Goal: Transaction & Acquisition: Download file/media

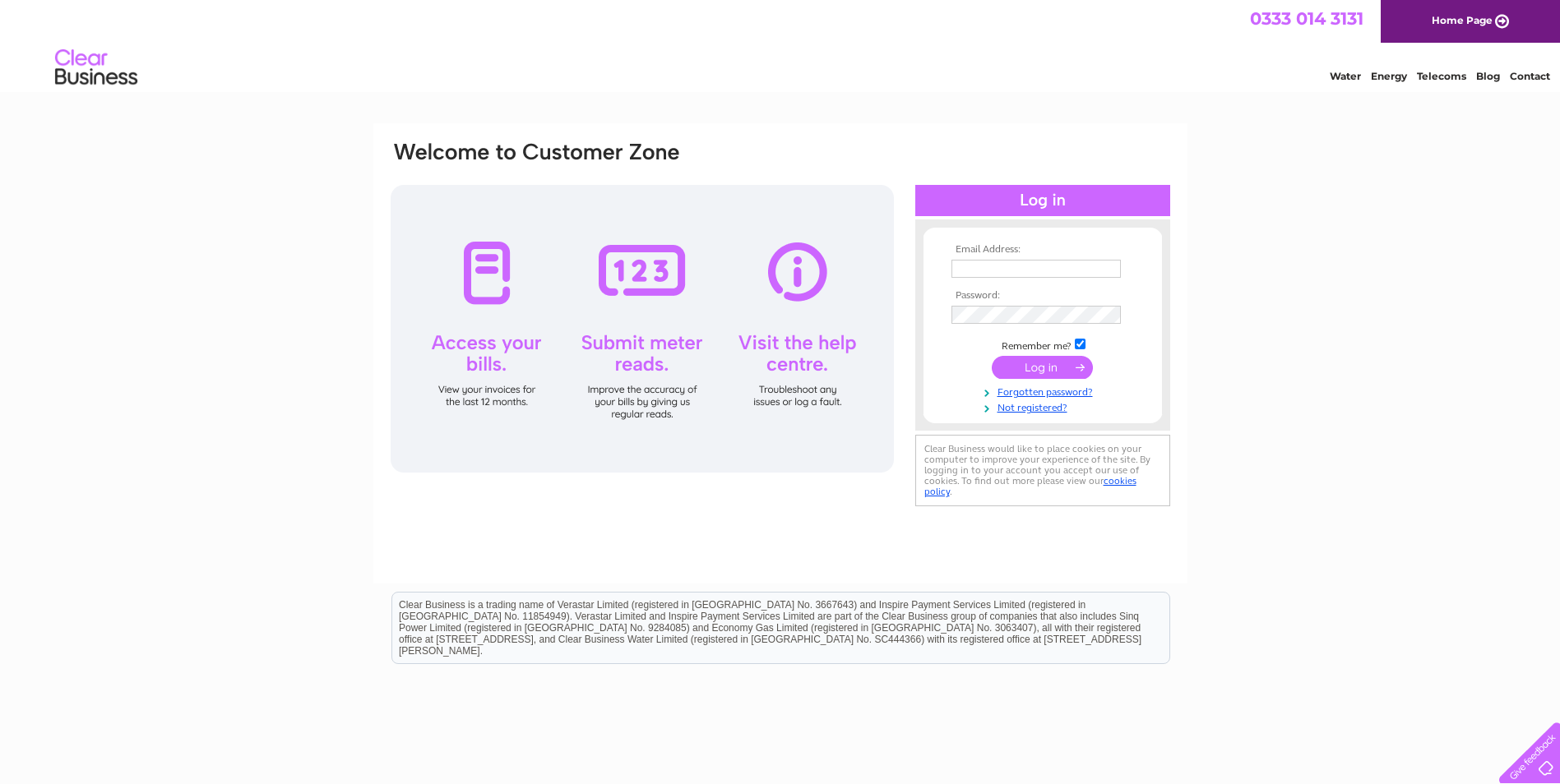
type input "finance@harmeny.org.uk"
click at [1051, 370] on input "submit" at bounding box center [1042, 368] width 101 height 23
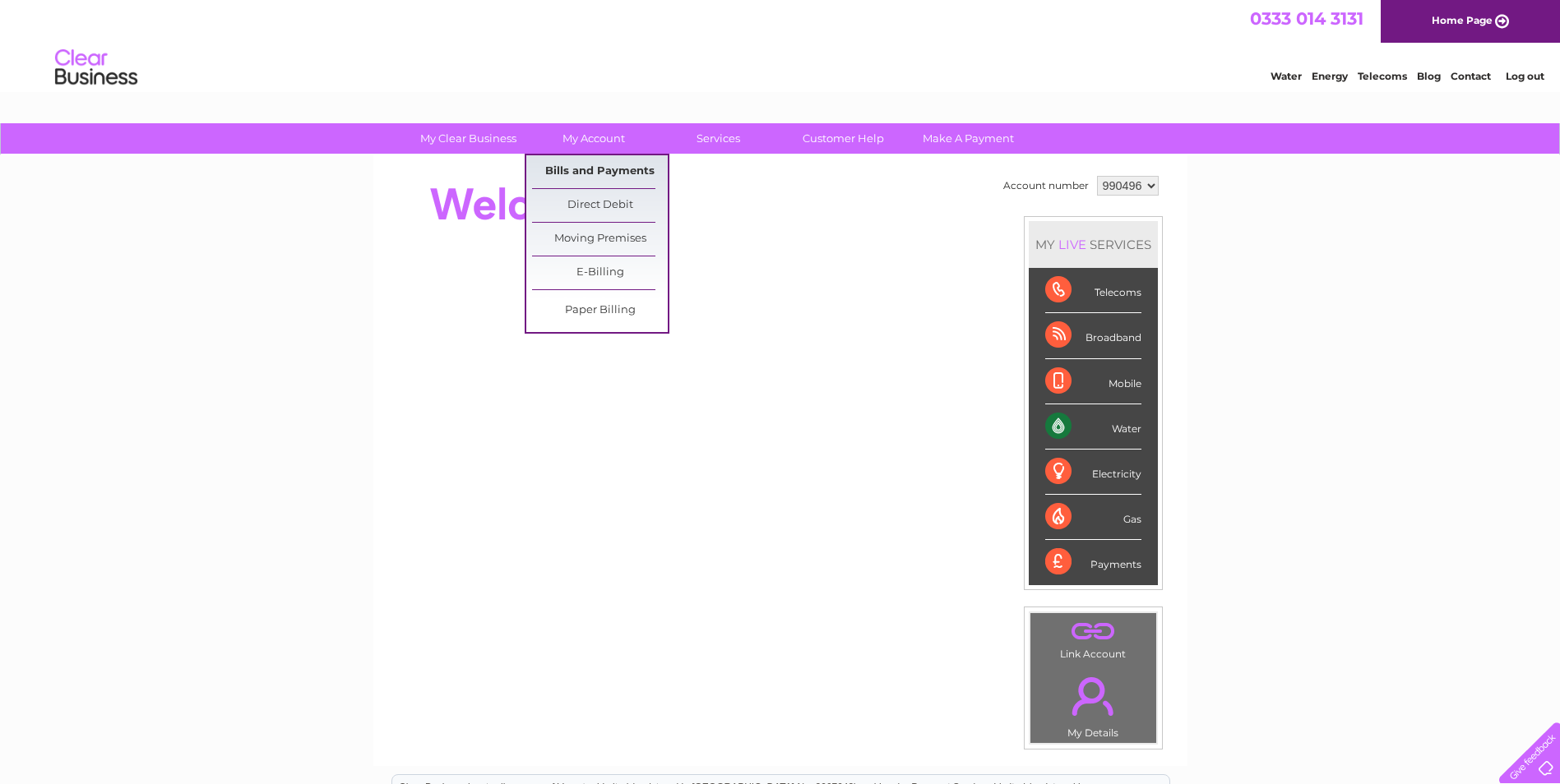
click at [588, 172] on link "Bills and Payments" at bounding box center [599, 172] width 136 height 33
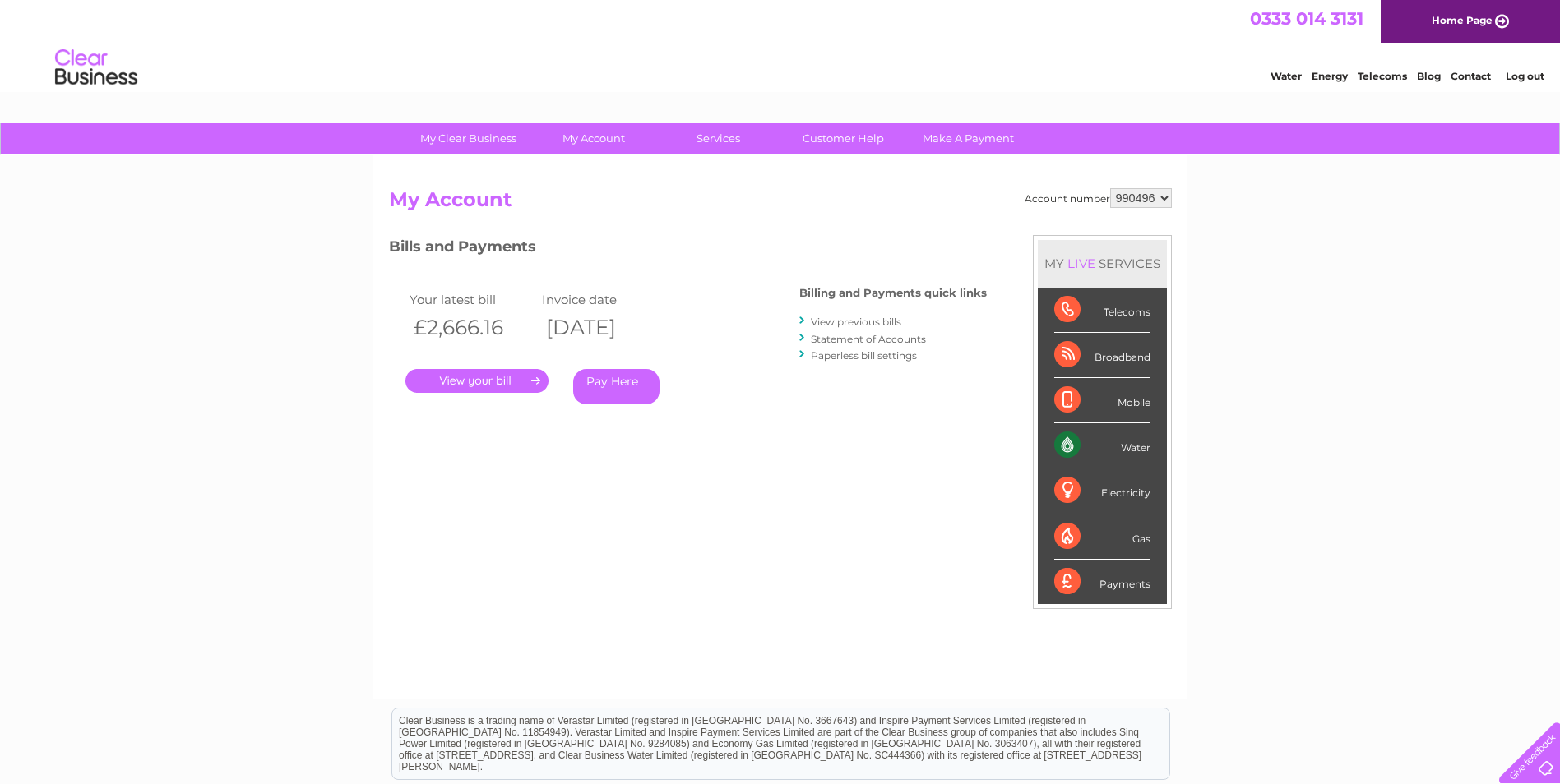
click at [508, 380] on link "." at bounding box center [477, 381] width 143 height 24
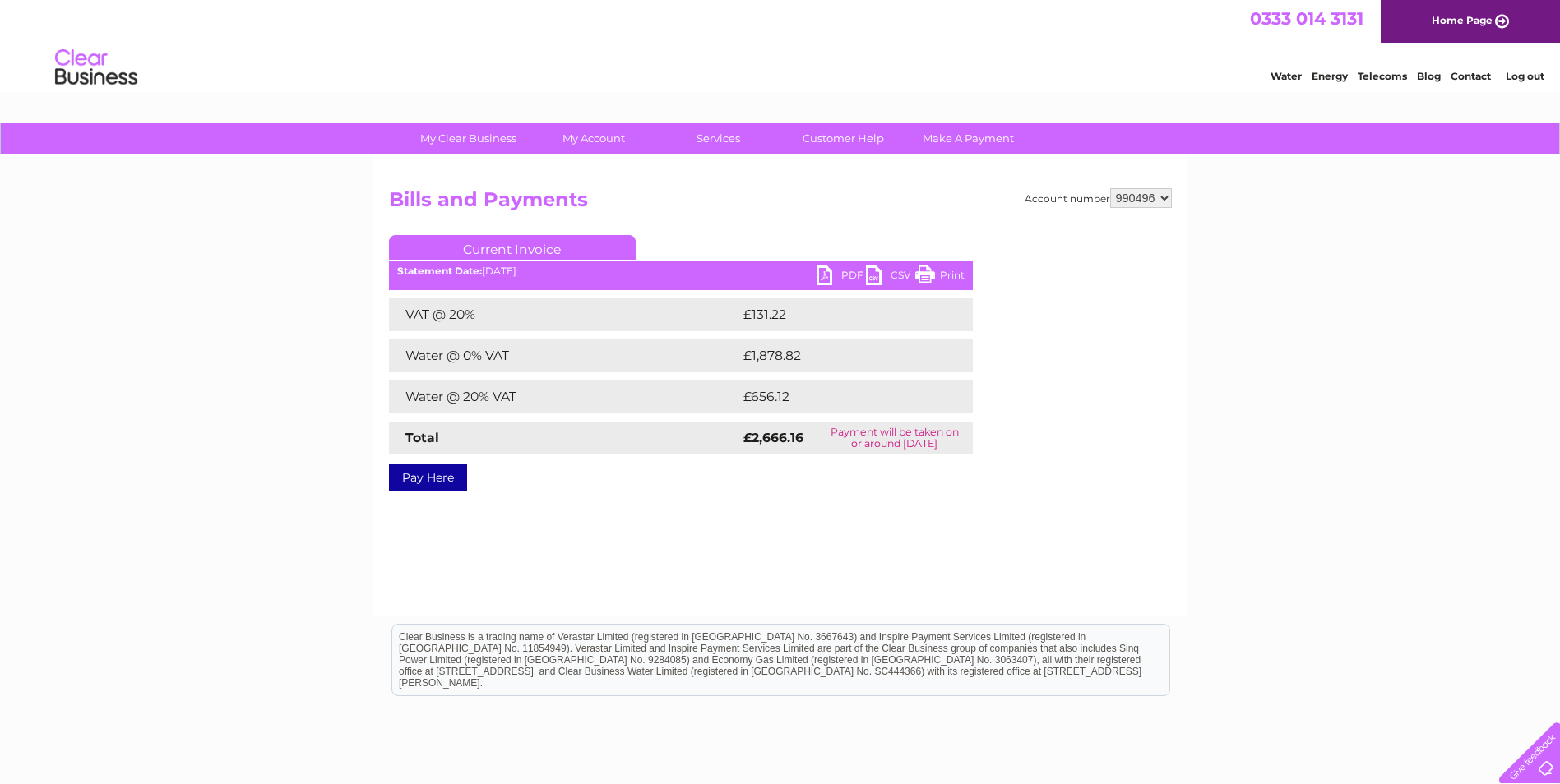
click at [843, 270] on link "PDF" at bounding box center [841, 277] width 49 height 24
